Goal: Transaction & Acquisition: Purchase product/service

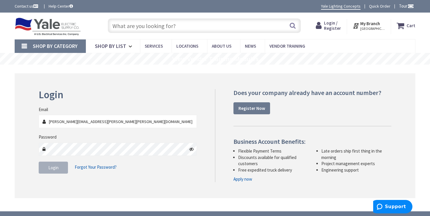
type input "[PERSON_NAME][EMAIL_ADDRESS][PERSON_NAME][PERSON_NAME][DOMAIN_NAME]"
click at [54, 169] on span "Login" at bounding box center [53, 168] width 10 height 6
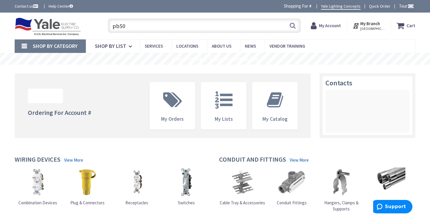
click at [149, 29] on input "pb50" at bounding box center [204, 25] width 193 height 15
type input "pb50"
drag, startPoint x: 293, startPoint y: 24, endPoint x: 290, endPoint y: 25, distance: 3.4
click at [294, 24] on button "Search" at bounding box center [293, 25] width 8 height 13
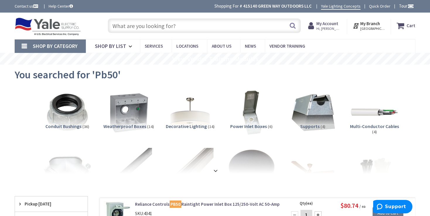
drag, startPoint x: 196, startPoint y: 27, endPoint x: 76, endPoint y: 34, distance: 119.9
click at [108, 33] on input "text" at bounding box center [204, 25] width 193 height 15
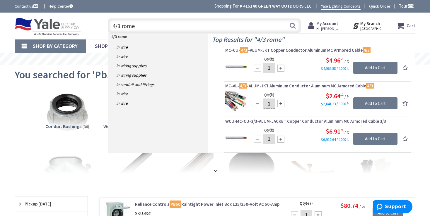
type input "4/3 romex"
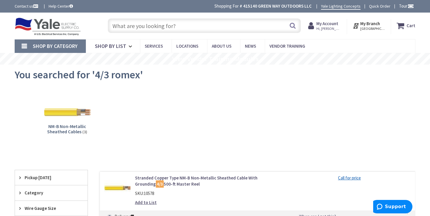
click at [136, 25] on input "text" at bounding box center [204, 25] width 193 height 15
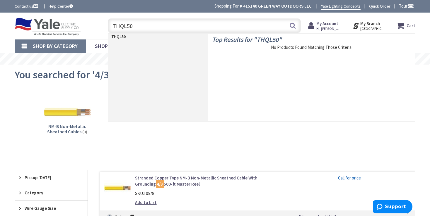
click at [170, 23] on input "THQL50" at bounding box center [204, 25] width 193 height 15
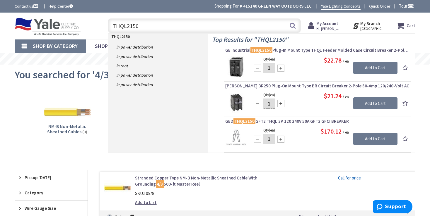
type input "THQL2150"
